Goal: Information Seeking & Learning: Learn about a topic

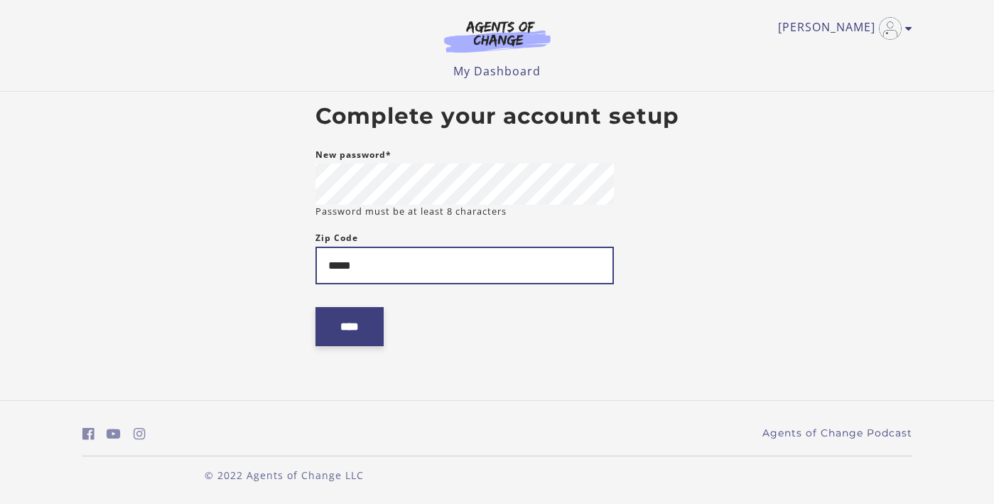
type input "*****"
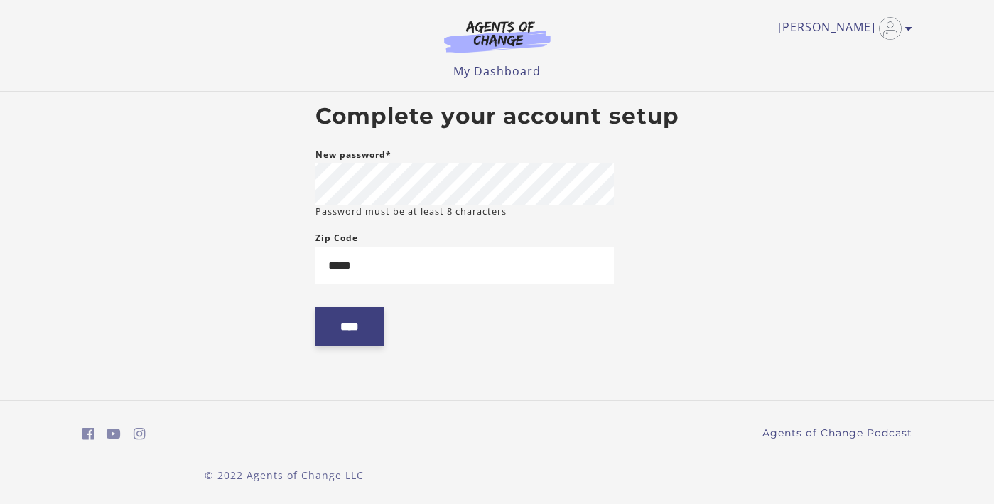
click at [358, 328] on input "****" at bounding box center [349, 326] width 68 height 39
